Goal: Check status: Check status

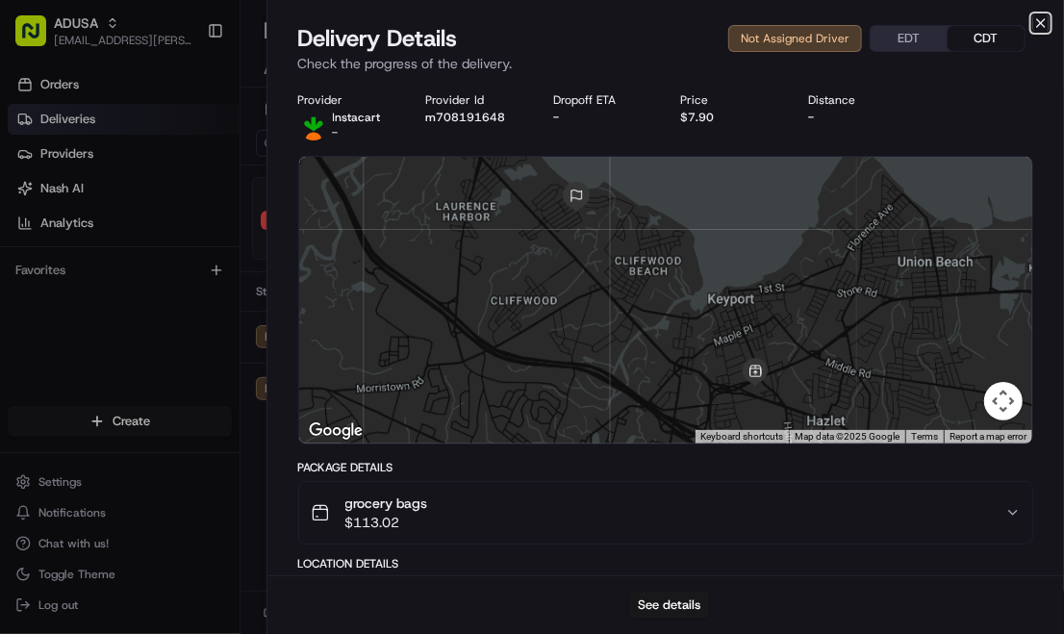
click at [1039, 23] on icon "button" at bounding box center [1040, 22] width 15 height 15
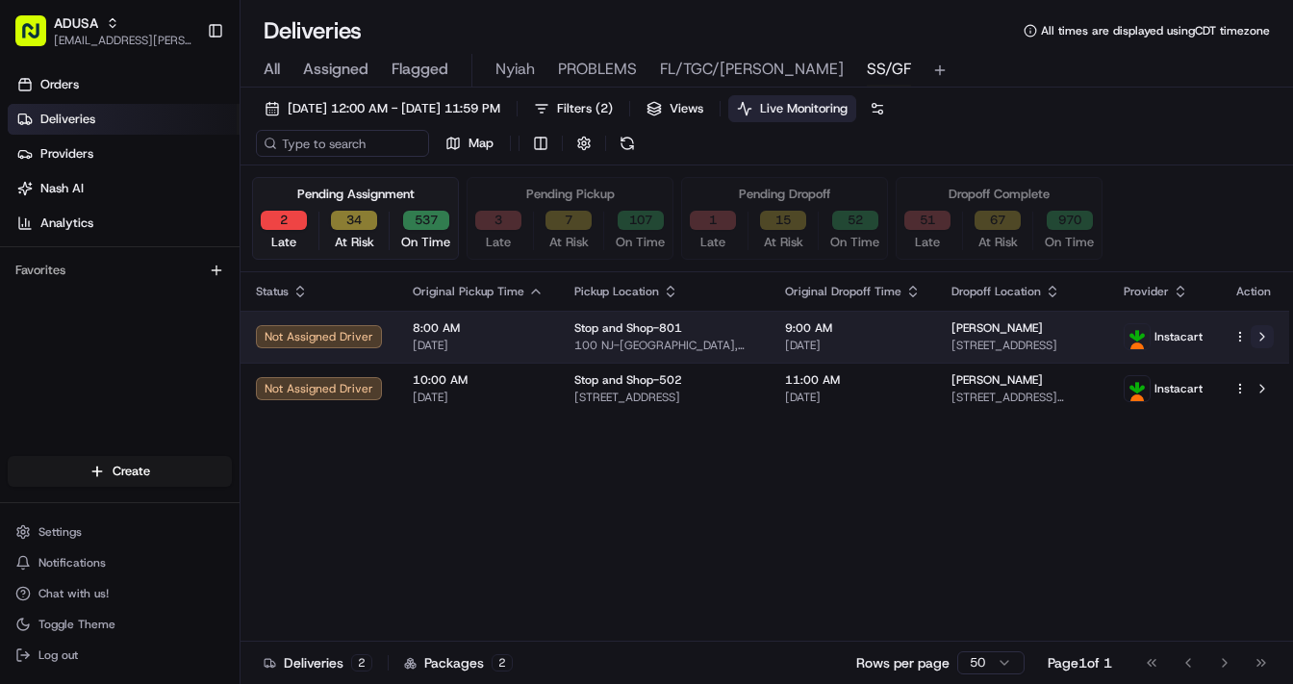
click at [1063, 336] on button at bounding box center [1262, 336] width 23 height 23
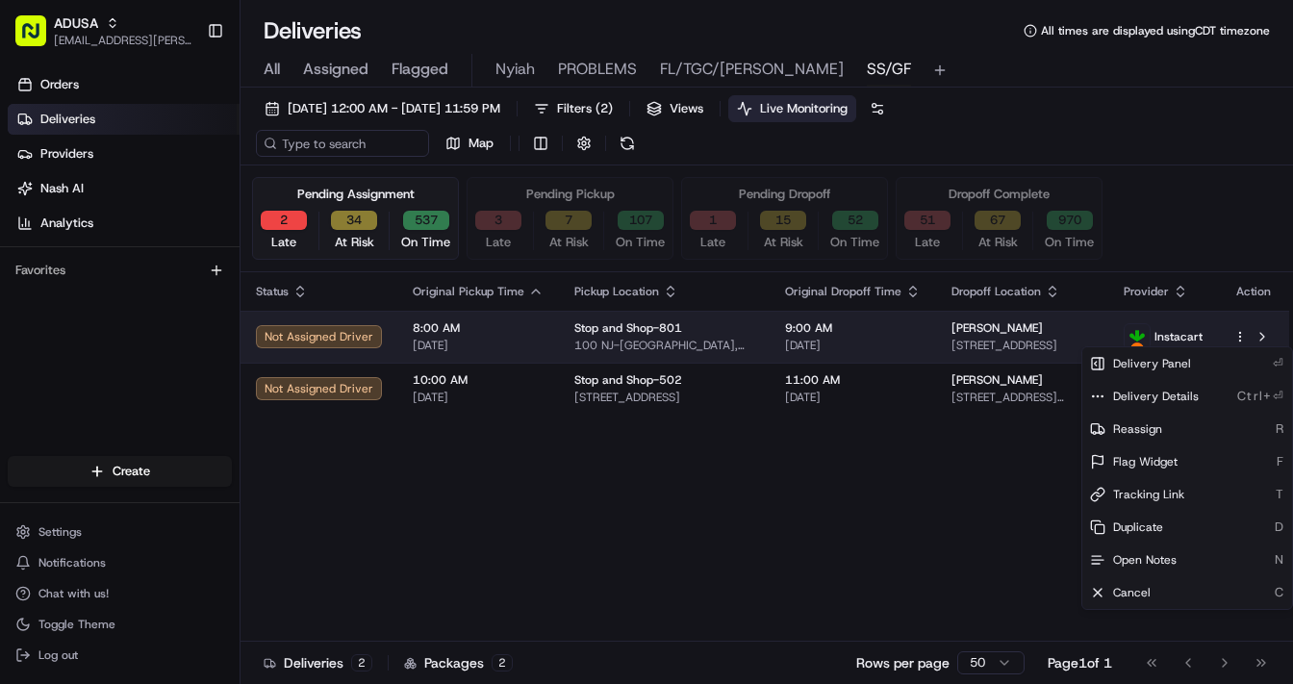
click at [1063, 334] on html "ADUSA [EMAIL_ADDRESS][PERSON_NAME][DOMAIN_NAME] Toggle Sidebar Orders Deliverie…" at bounding box center [646, 342] width 1293 height 684
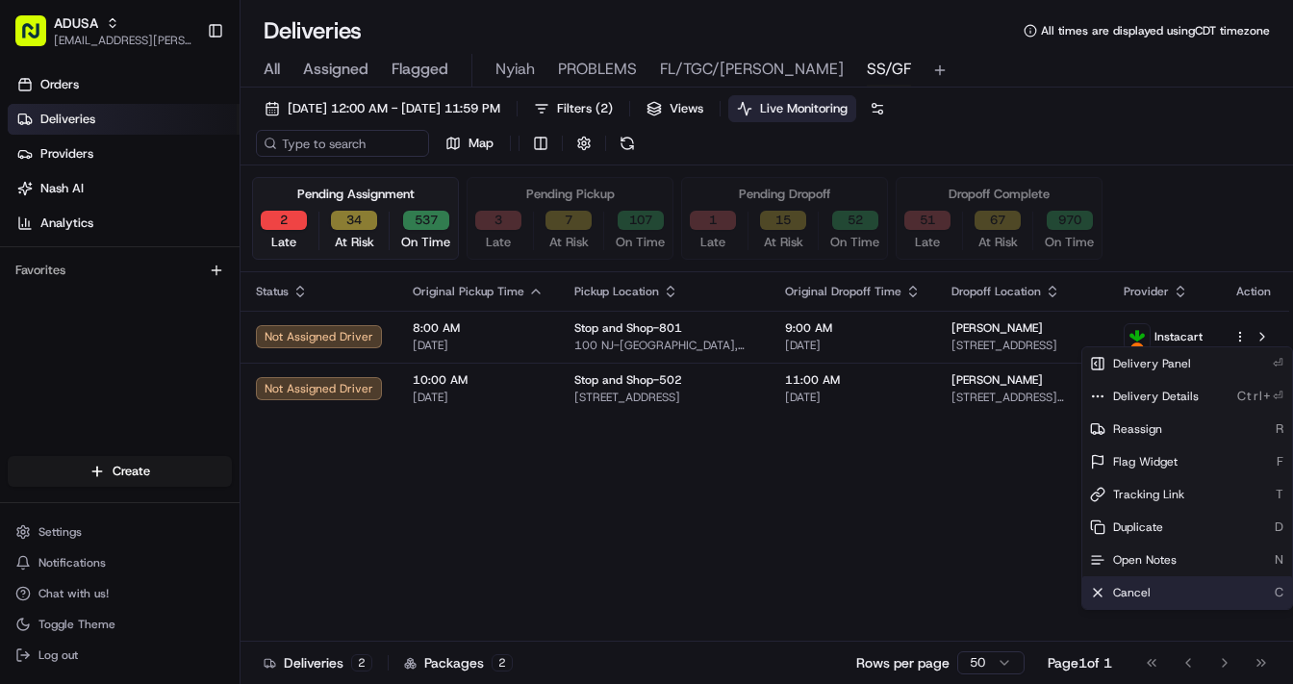
click at [1063, 594] on span "Cancel" at bounding box center [1132, 592] width 38 height 15
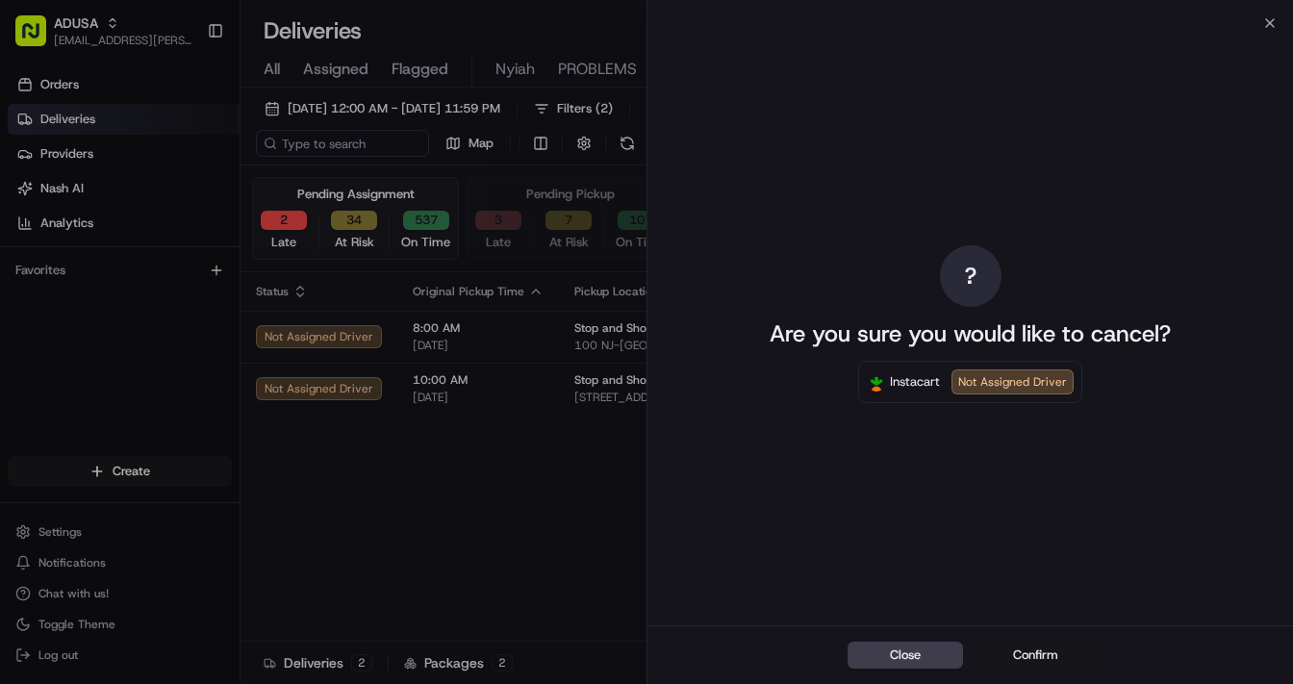
click at [1020, 633] on button "Confirm" at bounding box center [1036, 655] width 115 height 27
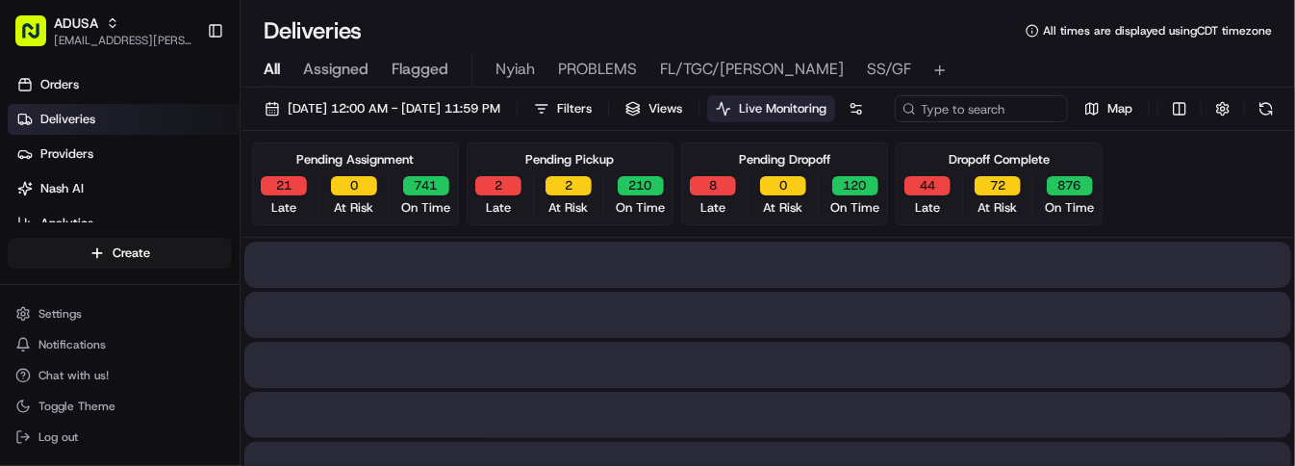
click at [273, 64] on span "All" at bounding box center [272, 69] width 16 height 23
click at [276, 70] on span "All" at bounding box center [272, 69] width 16 height 23
click at [342, 131] on div "[DATE] 12:00 AM - [DATE] 11:59 PM Filters Views Live Monitoring Map" at bounding box center [768, 113] width 1055 height 36
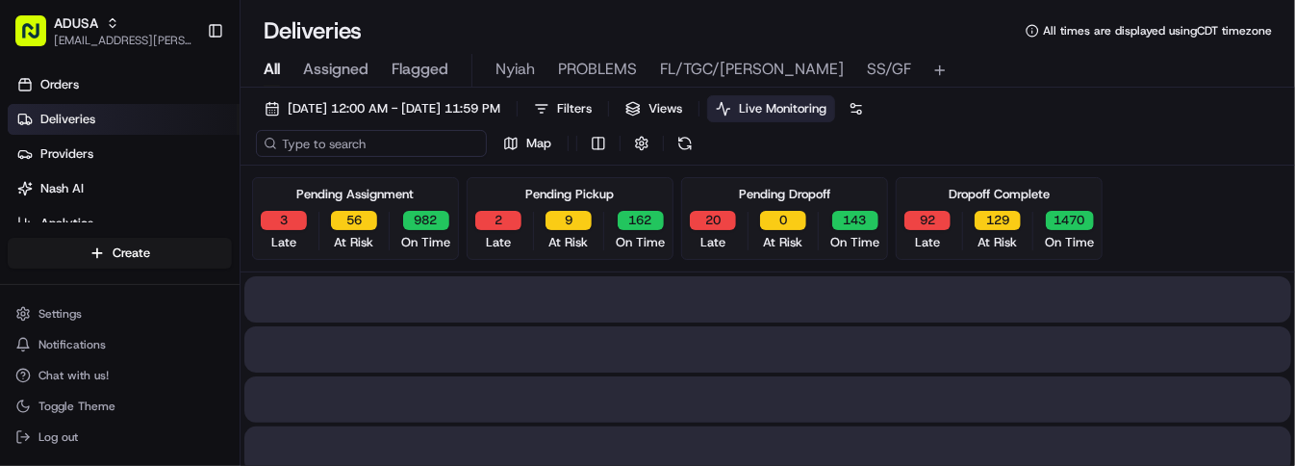
click at [346, 141] on input at bounding box center [371, 143] width 231 height 27
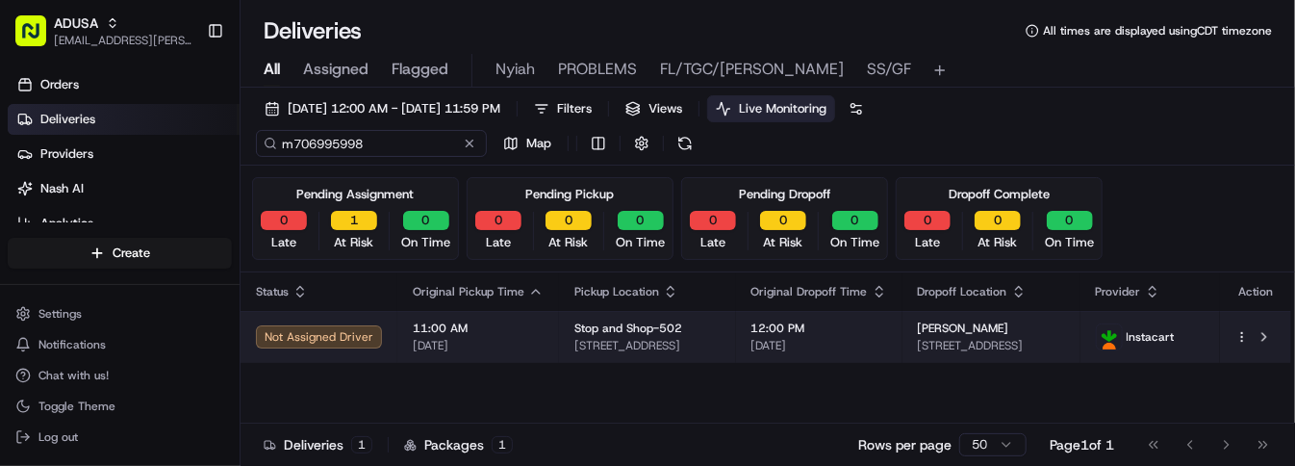
type input "m706995998"
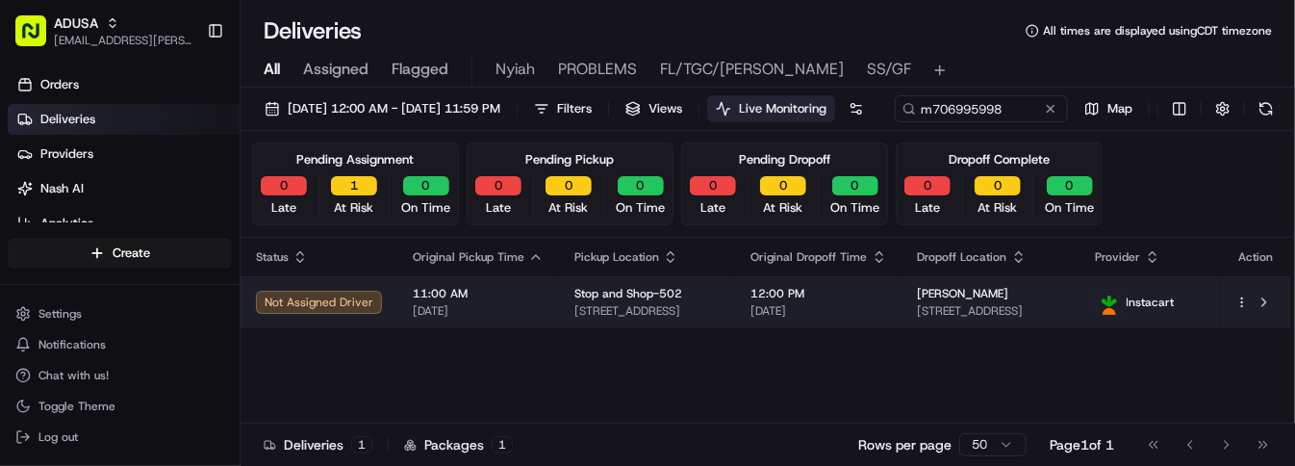
click at [854, 301] on span "12:00 PM" at bounding box center [819, 293] width 136 height 15
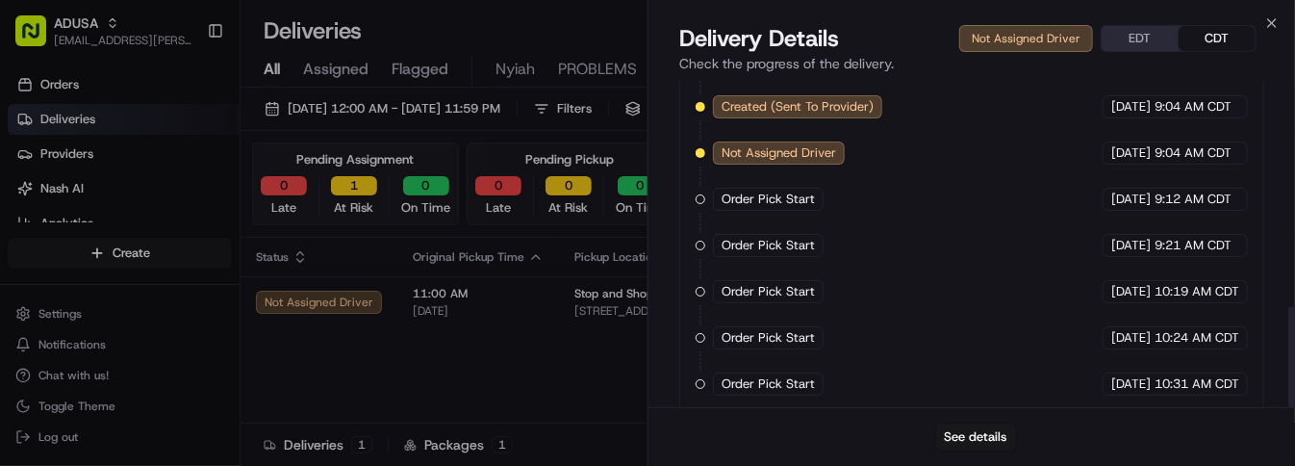
scroll to position [731, 0]
